Goal: Task Accomplishment & Management: Use online tool/utility

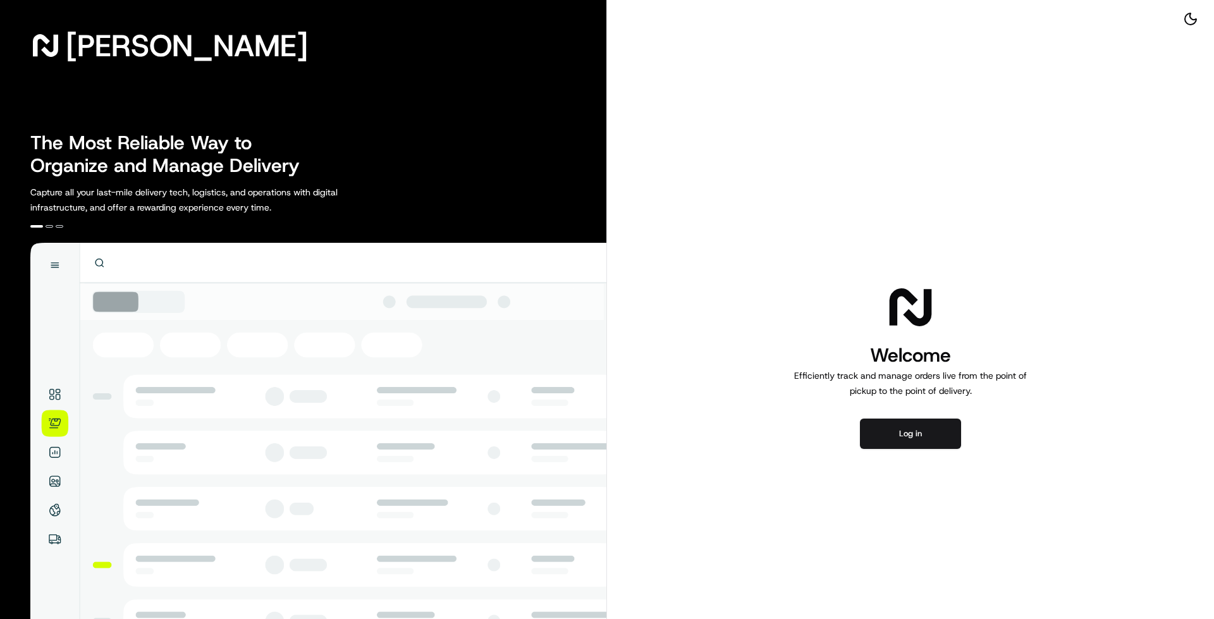
click at [938, 452] on div "Welcome Efficiently track and manage orders live from the point of pickup to th…" at bounding box center [910, 365] width 607 height 730
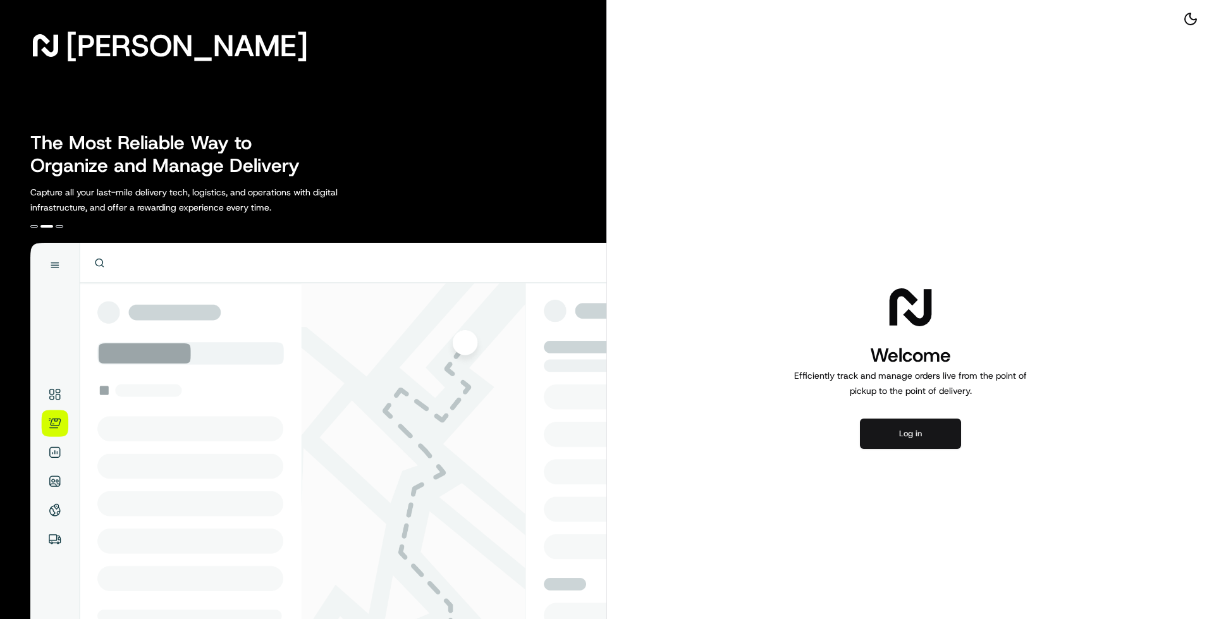
click at [933, 436] on button "Log in" at bounding box center [910, 434] width 101 height 30
